Goal: Information Seeking & Learning: Learn about a topic

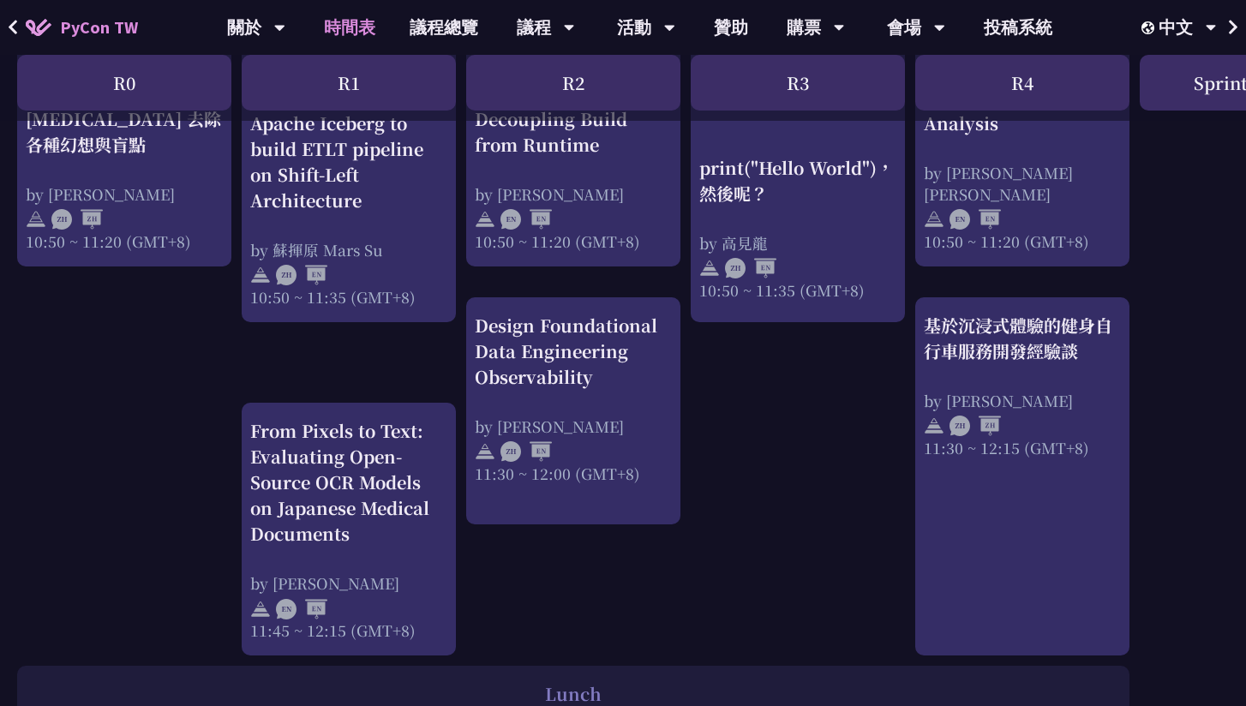
scroll to position [751, 0]
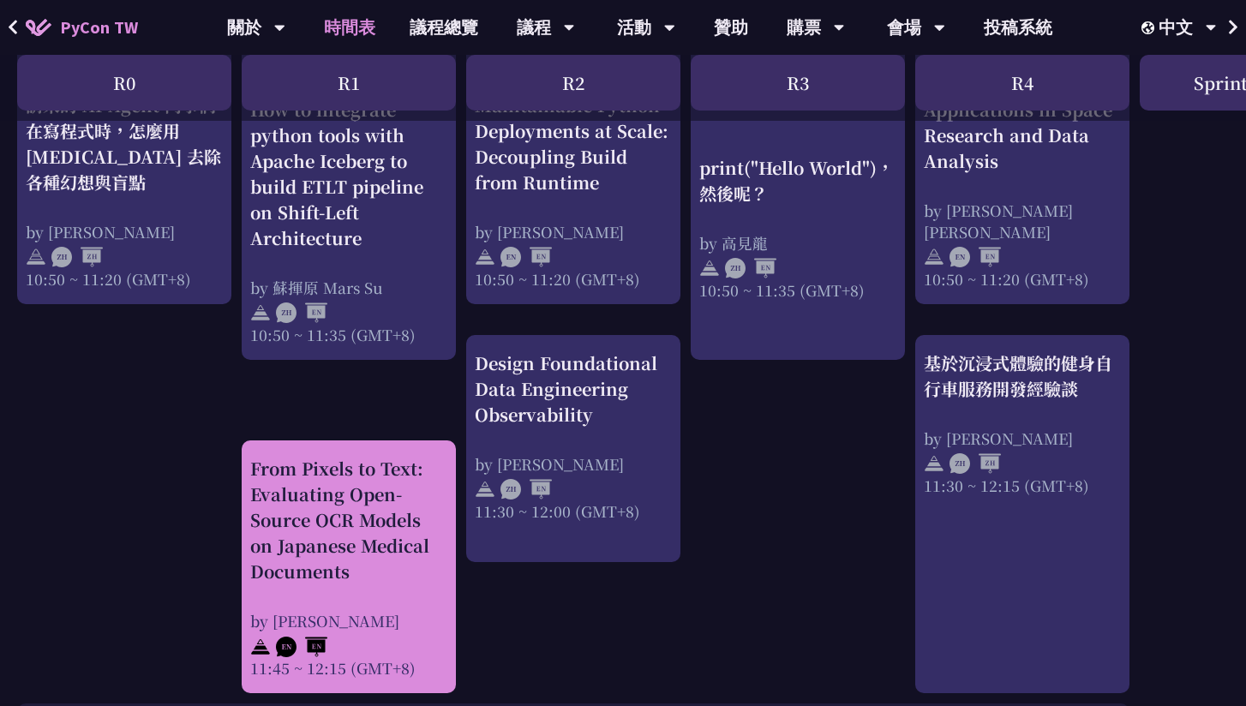
click at [398, 560] on div "From Pixels to Text: Evaluating Open-Source OCR Models on Japanese Medical Docu…" at bounding box center [348, 520] width 197 height 129
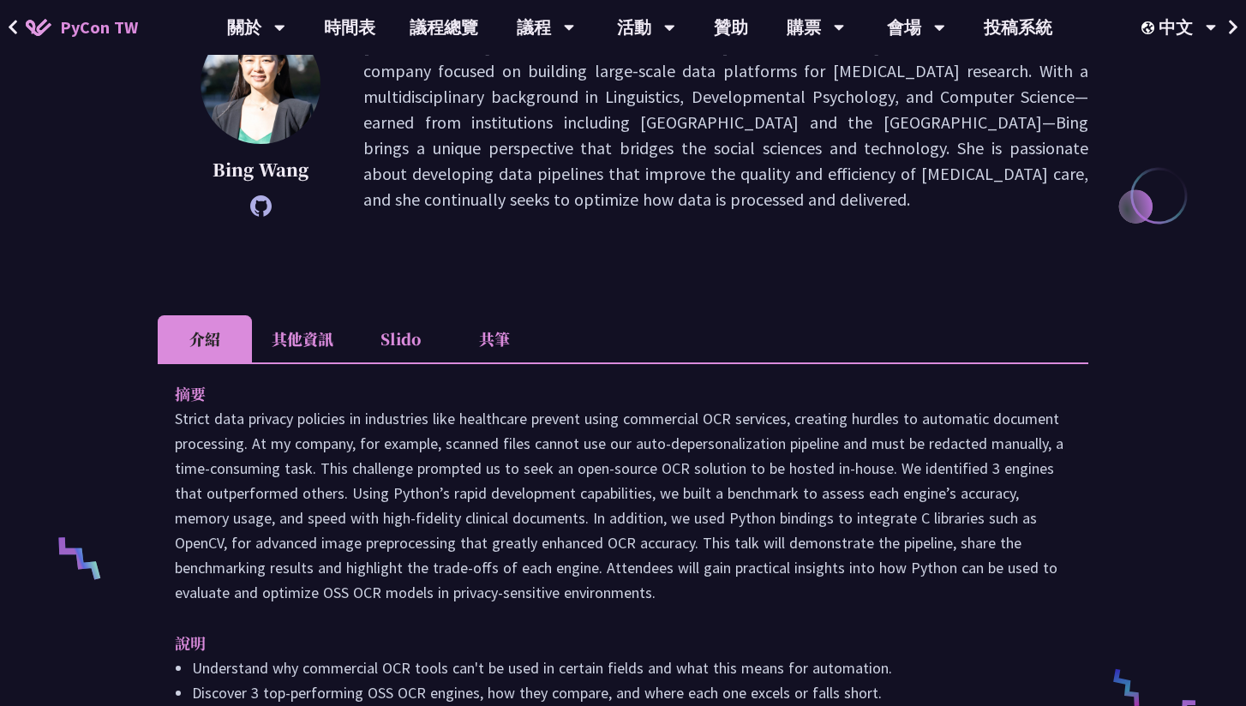
scroll to position [327, 0]
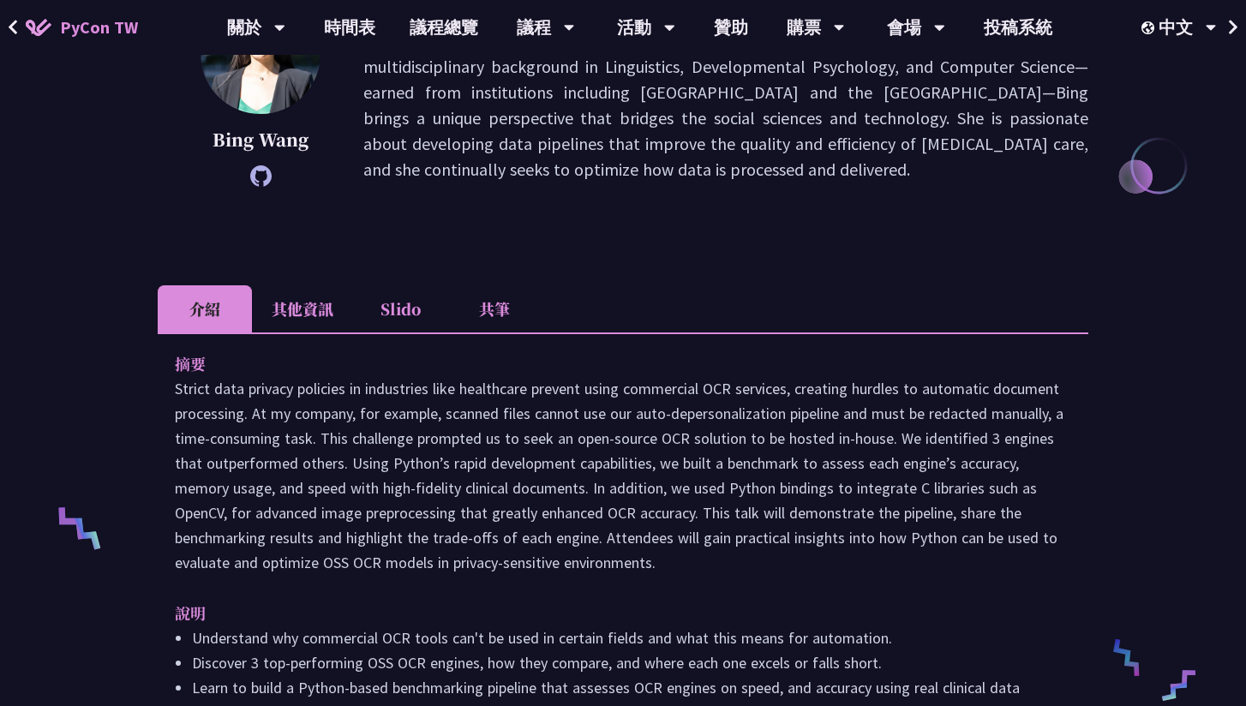
click at [298, 299] on li "其他資訊" at bounding box center [302, 308] width 101 height 47
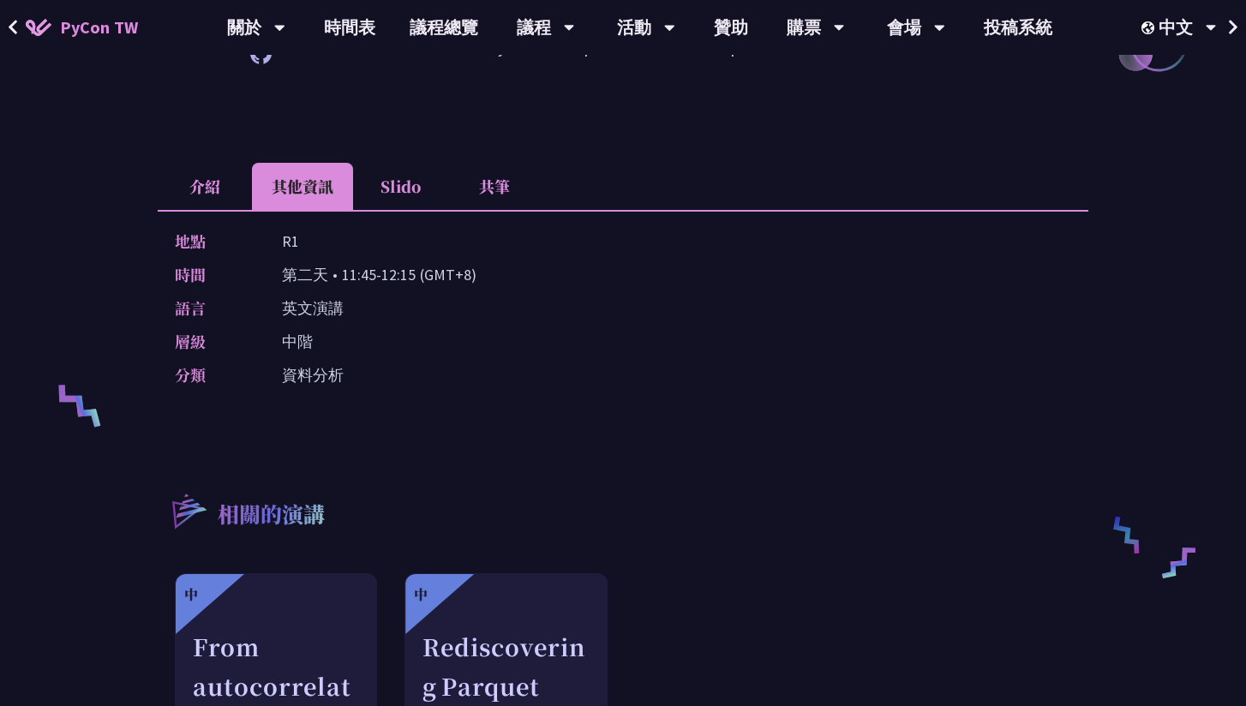
scroll to position [443, 0]
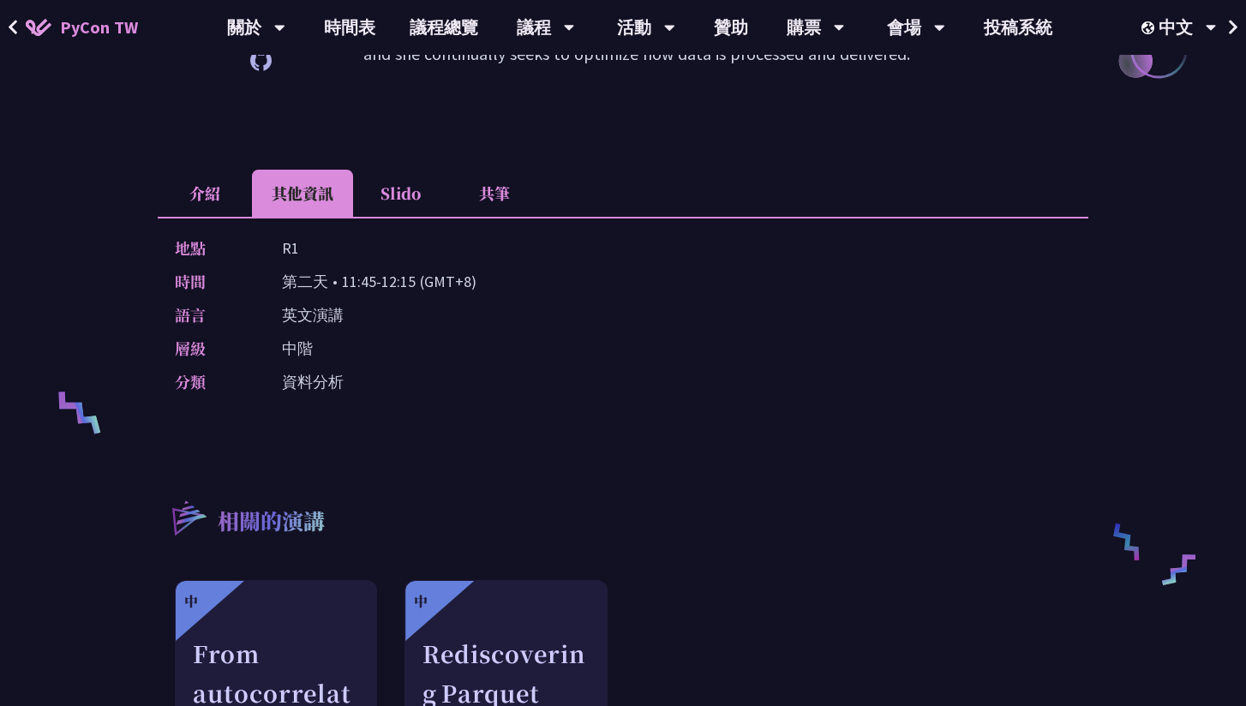
click at [396, 202] on li "Slido" at bounding box center [400, 193] width 94 height 47
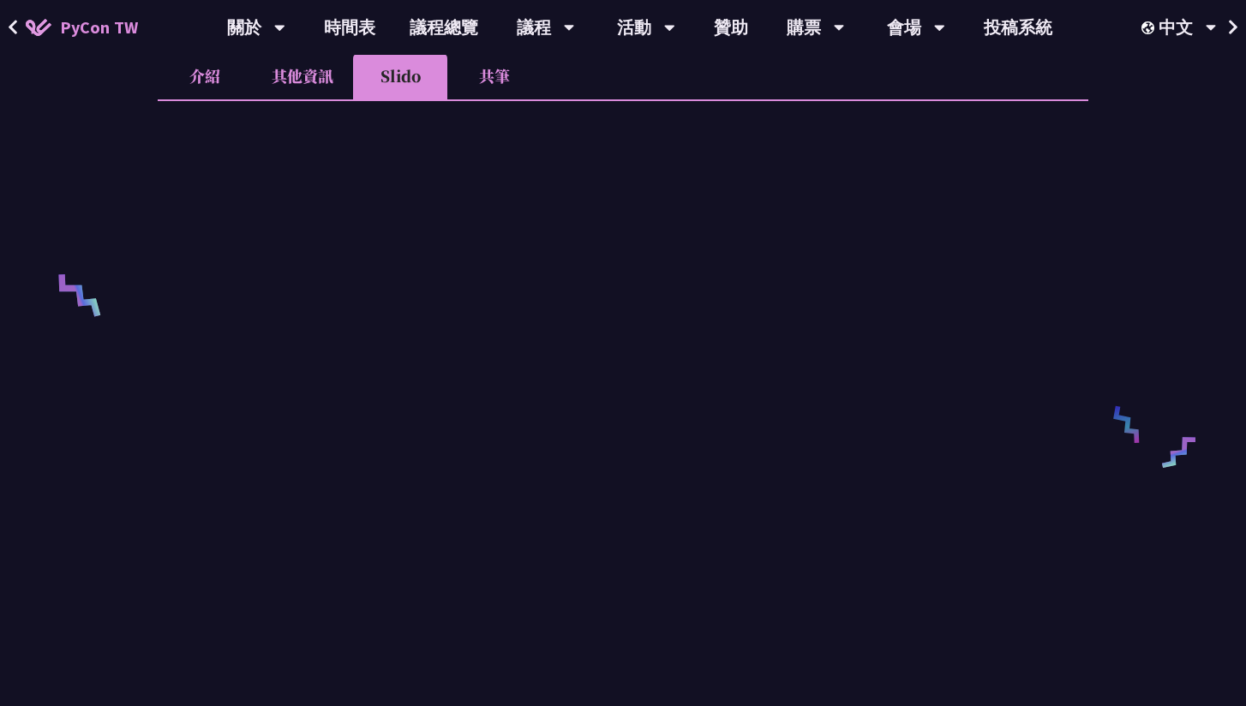
scroll to position [572, 0]
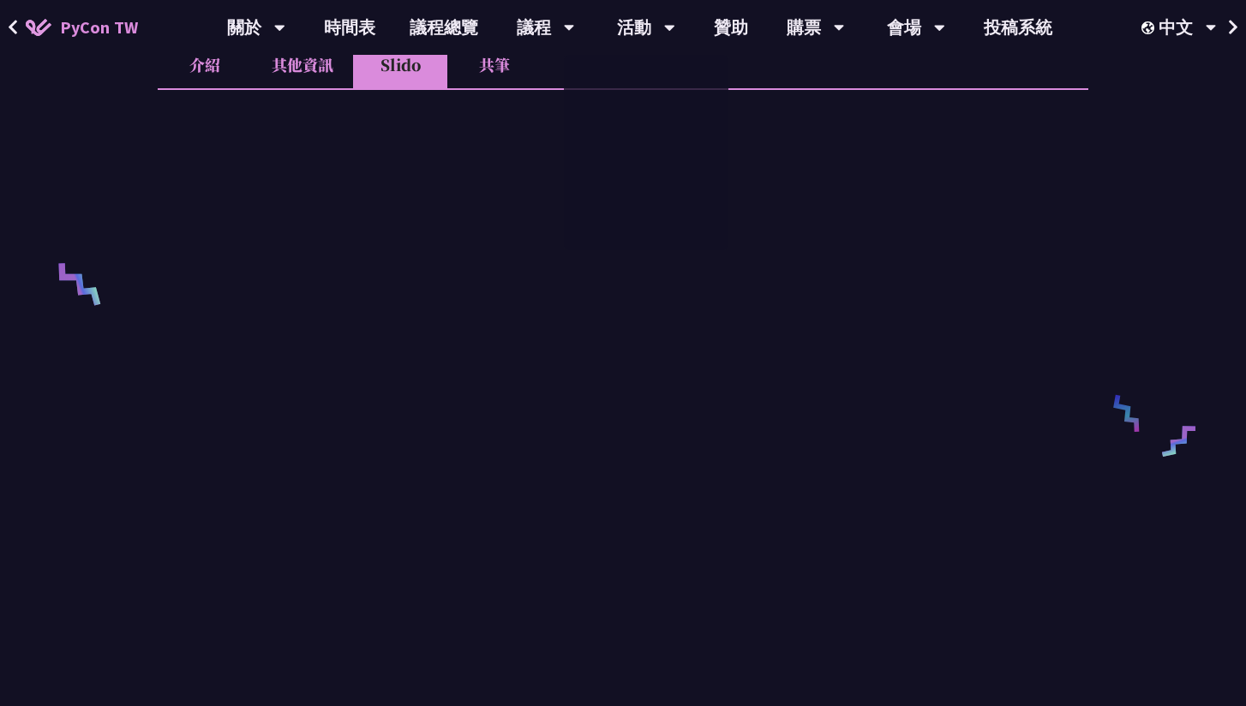
click at [508, 75] on li "共筆" at bounding box center [494, 64] width 94 height 47
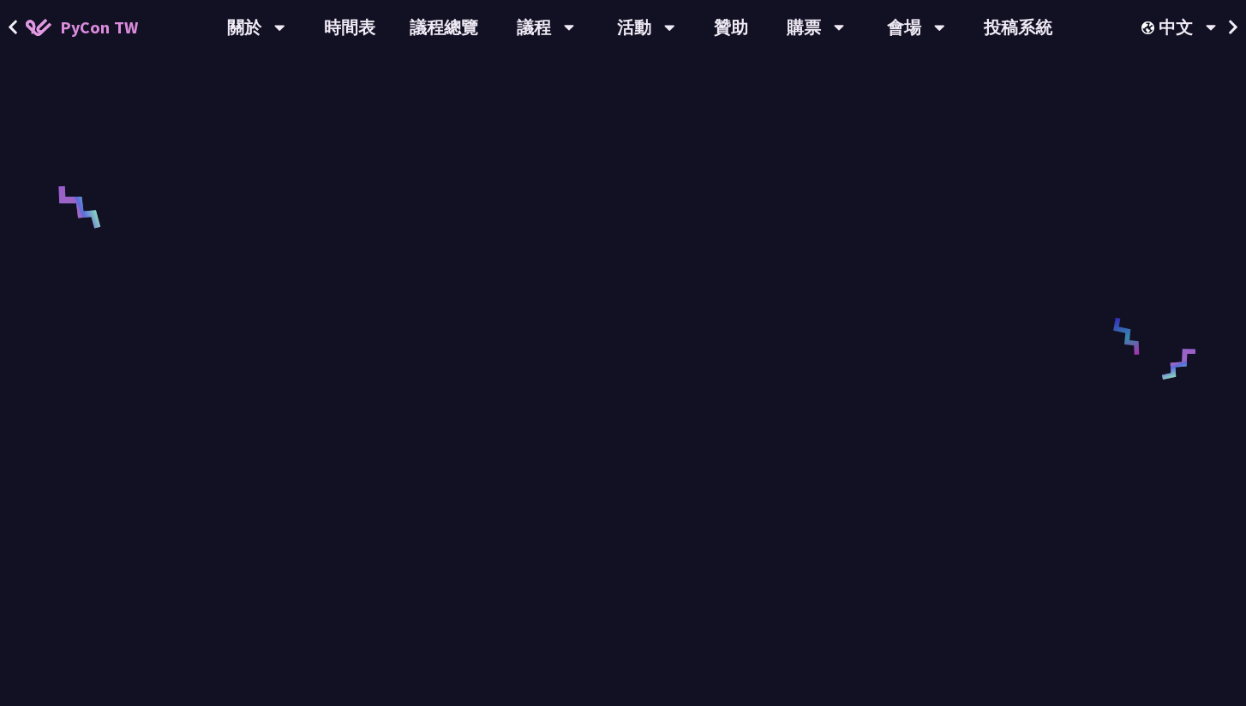
scroll to position [623, 0]
click at [358, 29] on link "時間表" at bounding box center [350, 27] width 86 height 55
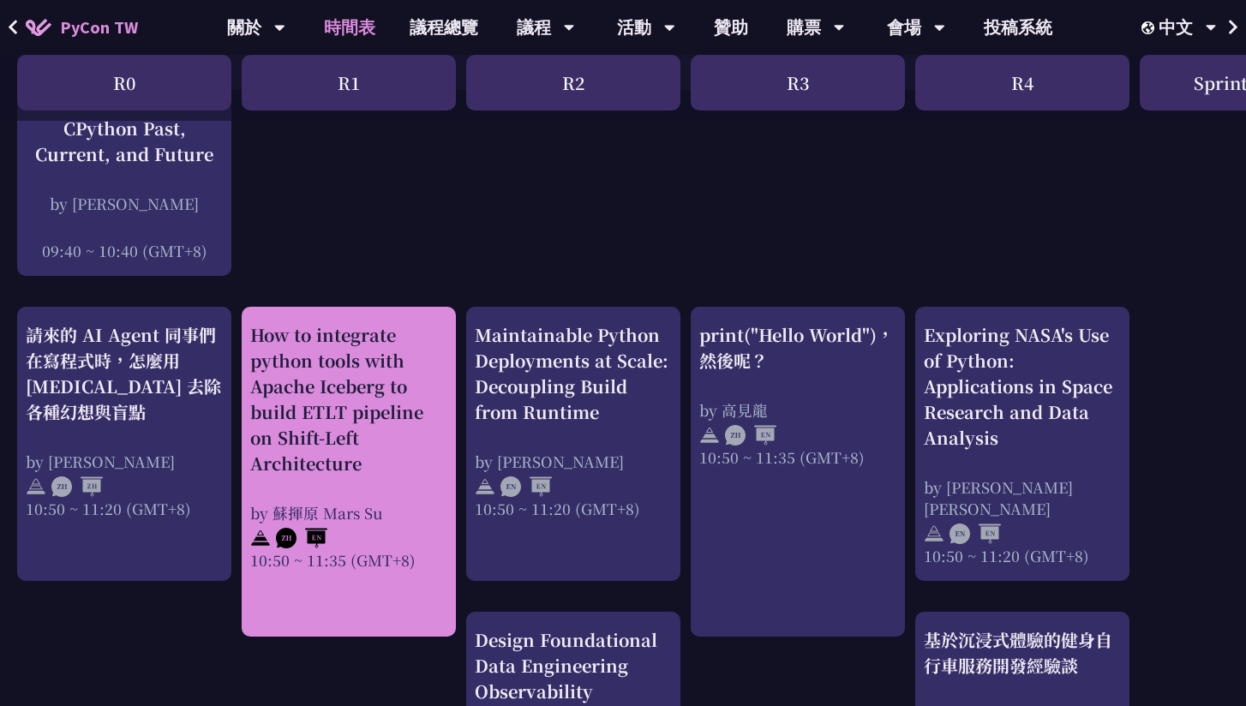
scroll to position [485, 0]
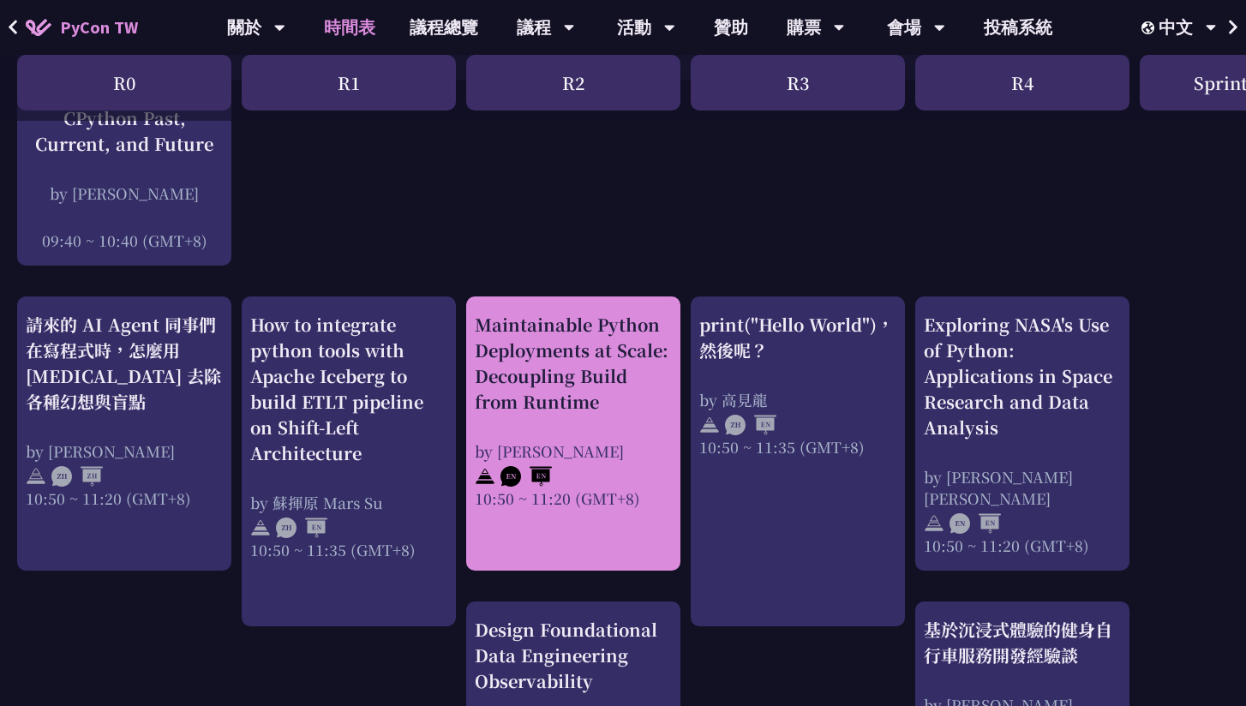
click at [568, 428] on div "Maintainable Python Deployments at Scale: Decoupling Build from Runtime by [PER…" at bounding box center [573, 410] width 197 height 197
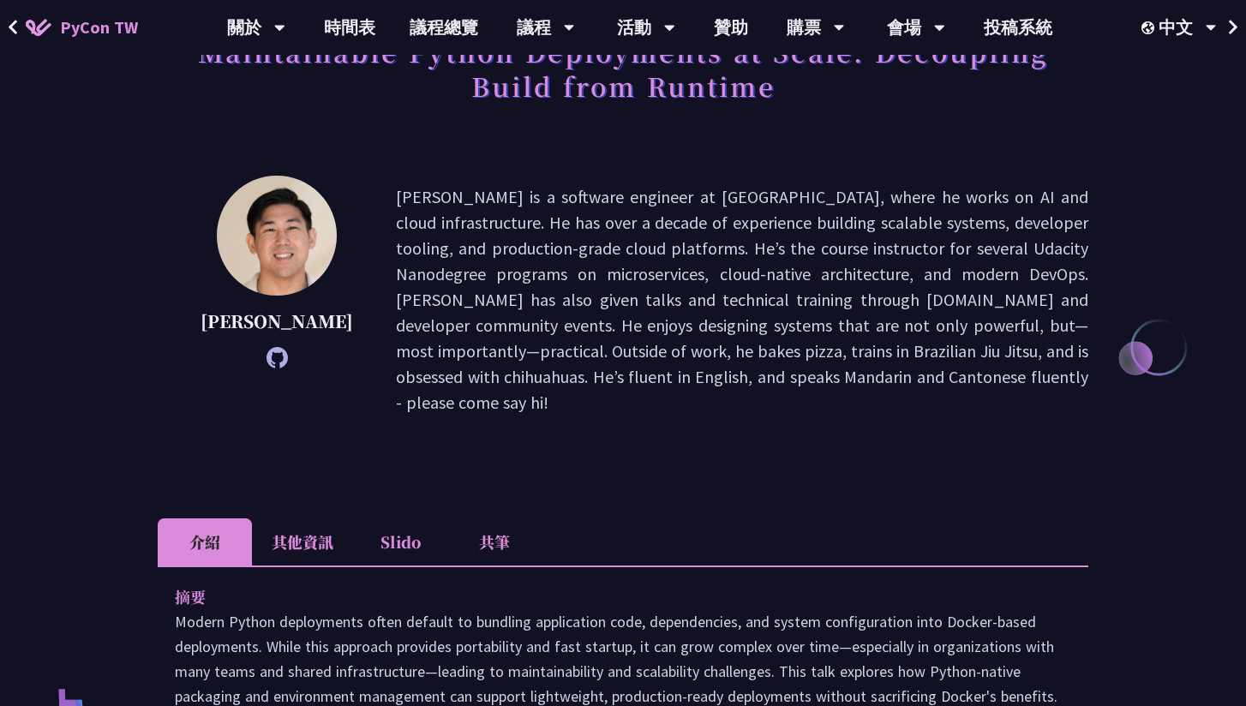
scroll to position [153, 0]
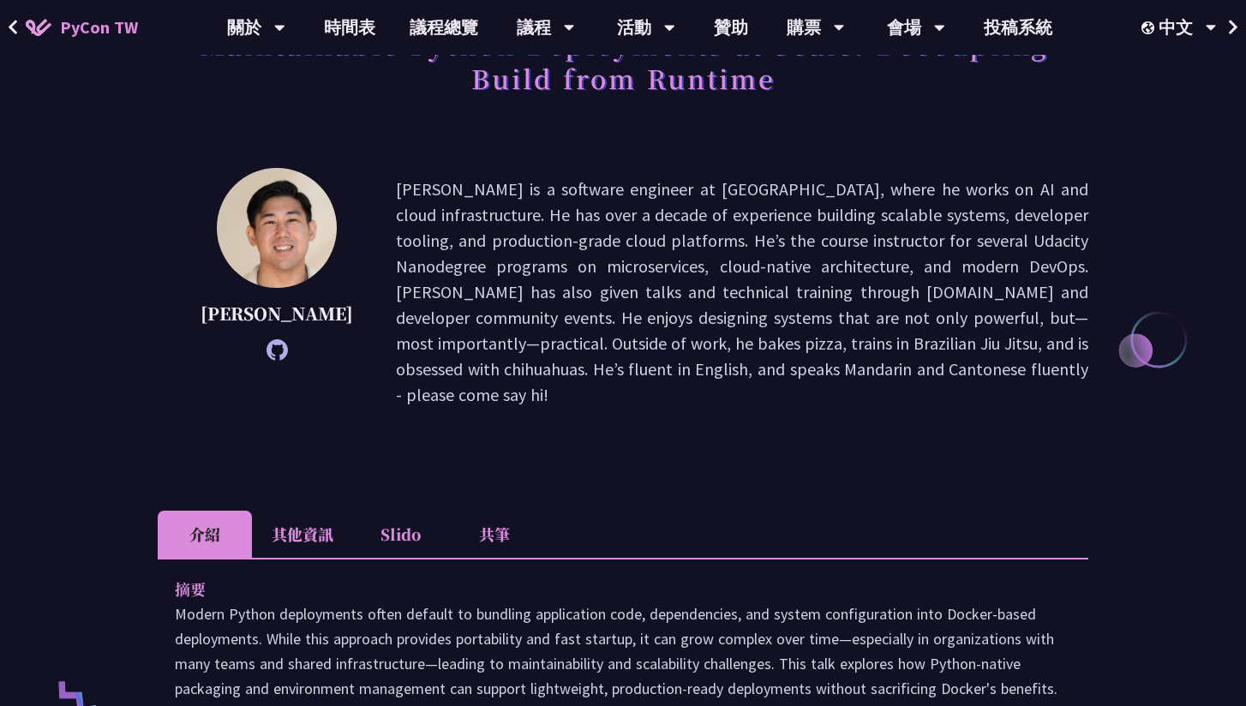
click at [517, 518] on li "共筆" at bounding box center [494, 534] width 94 height 47
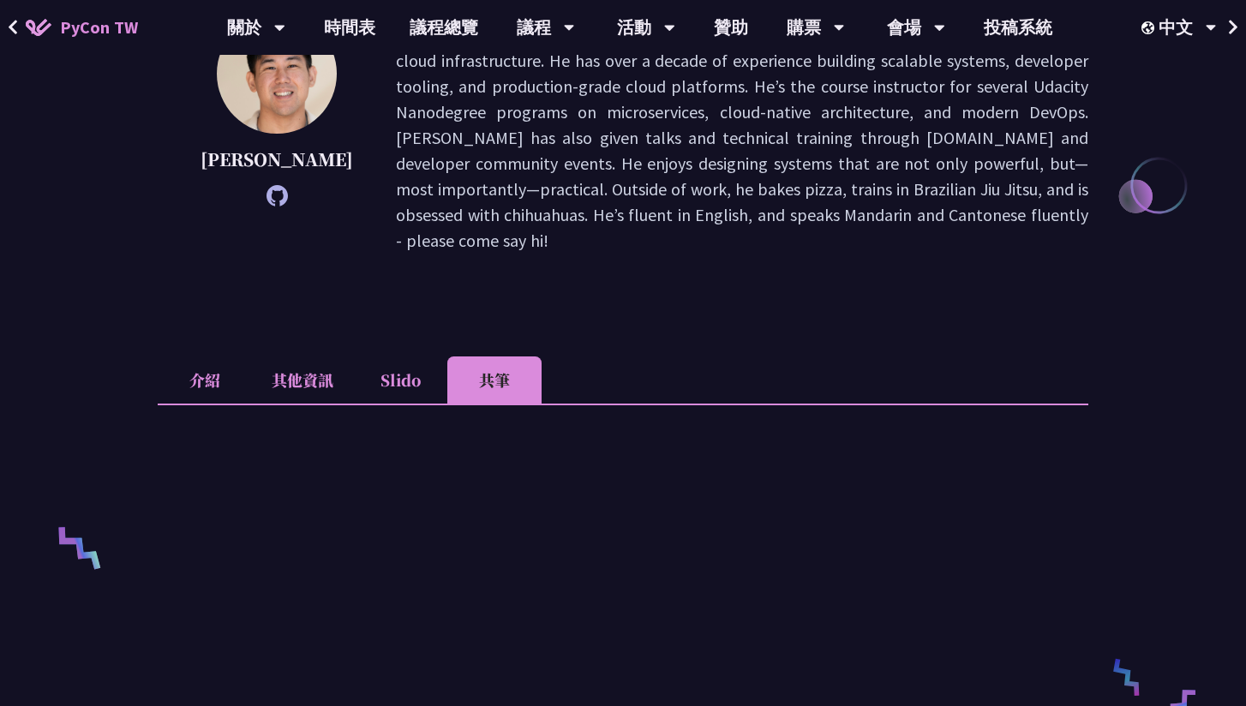
scroll to position [140, 0]
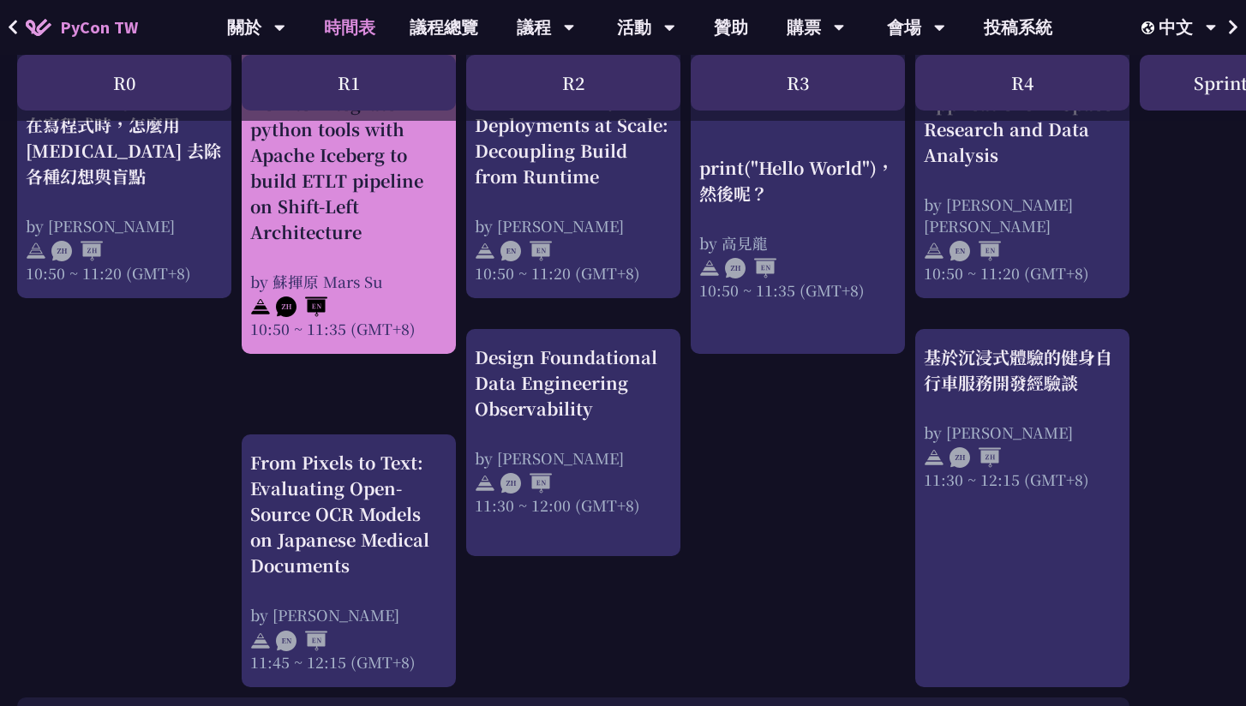
scroll to position [769, 0]
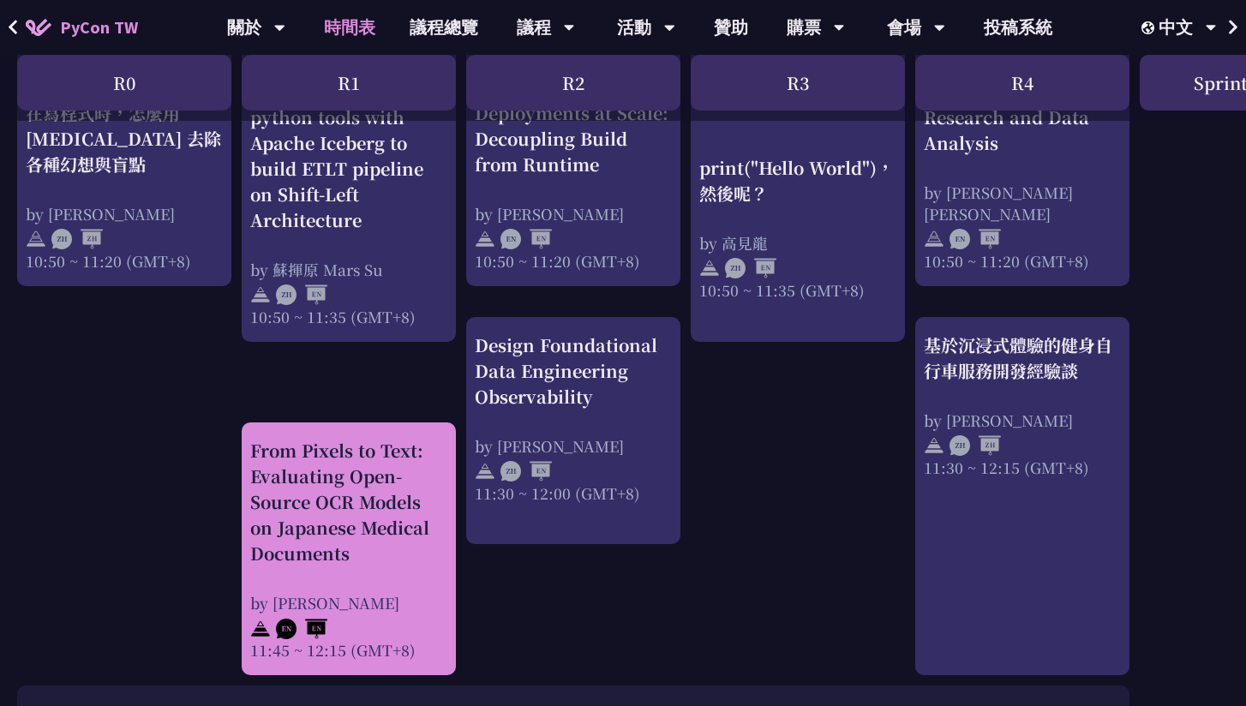
click at [290, 478] on div "From Pixels to Text: Evaluating Open-Source OCR Models on Japanese Medical Docu…" at bounding box center [348, 502] width 197 height 129
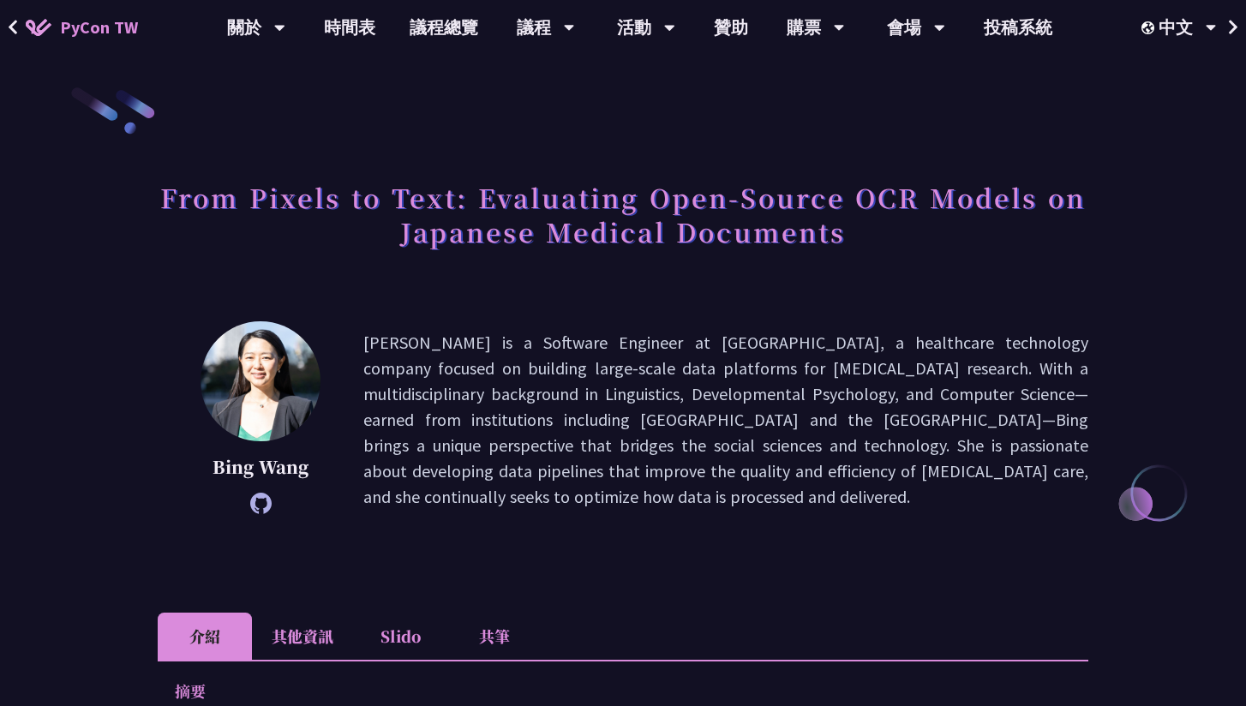
click at [485, 645] on li "共筆" at bounding box center [494, 636] width 94 height 47
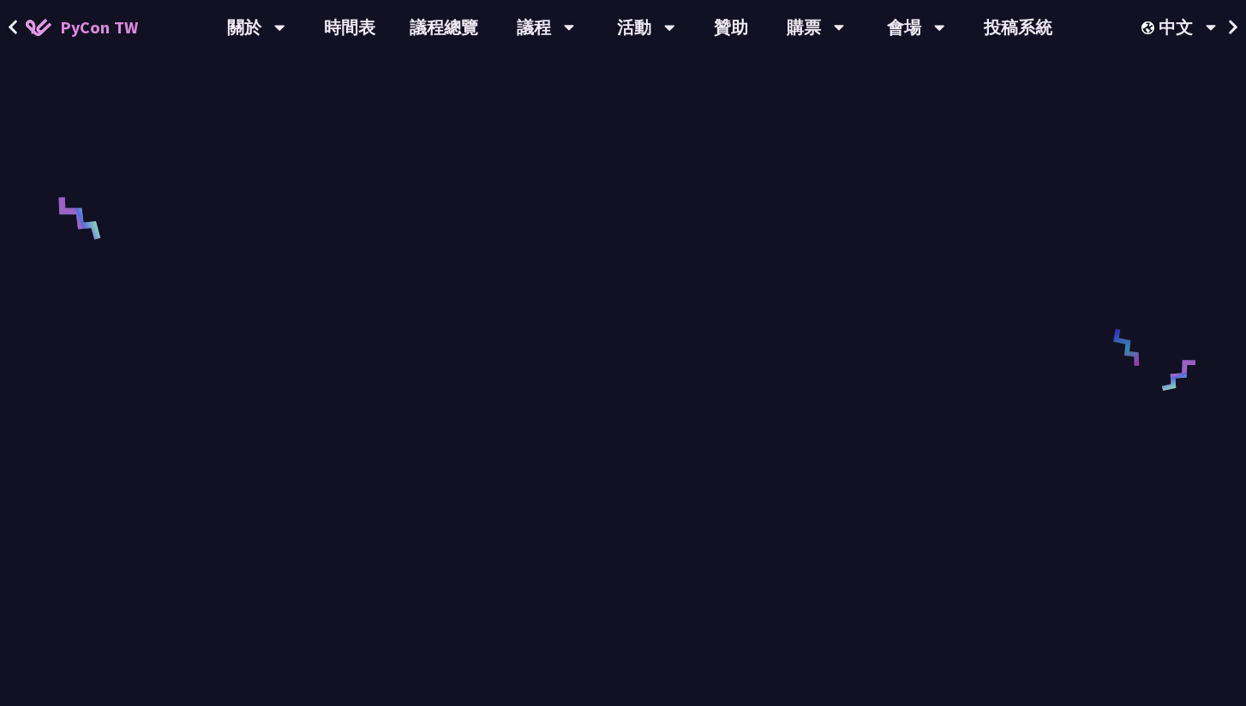
scroll to position [649, 0]
click at [368, 35] on link "時間表" at bounding box center [350, 27] width 86 height 55
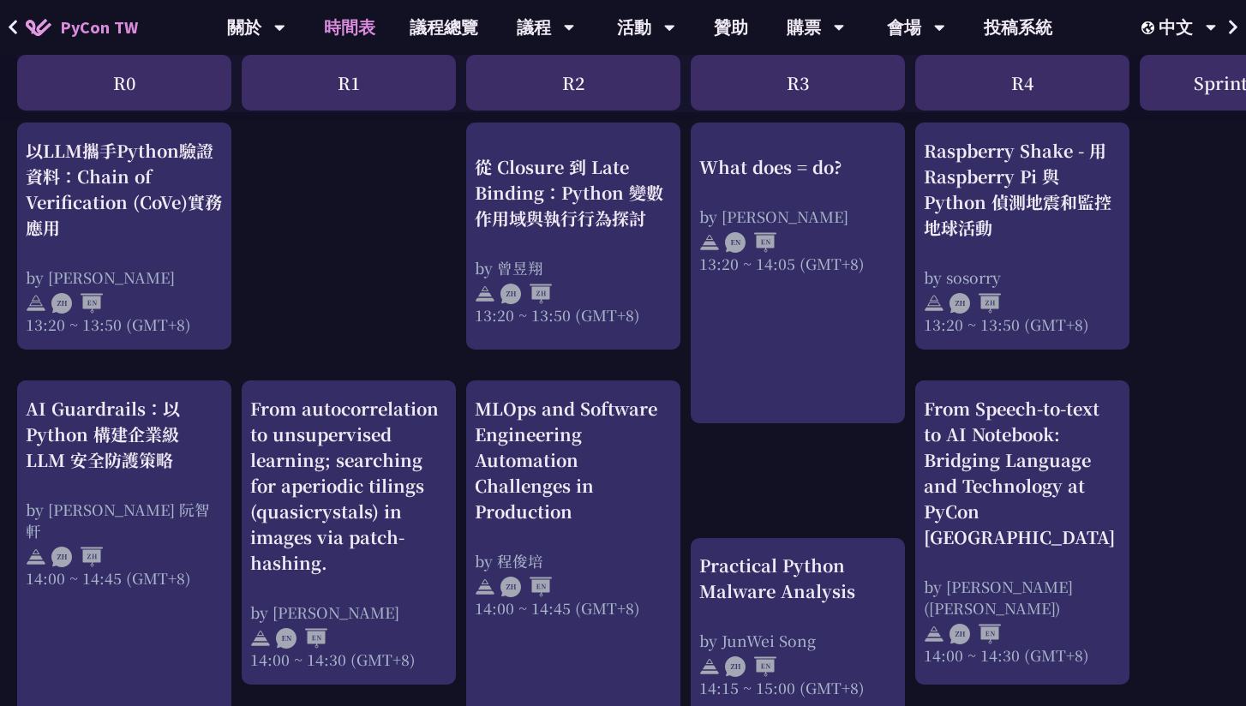
scroll to position [1503, 0]
